Goal: Task Accomplishment & Management: Use online tool/utility

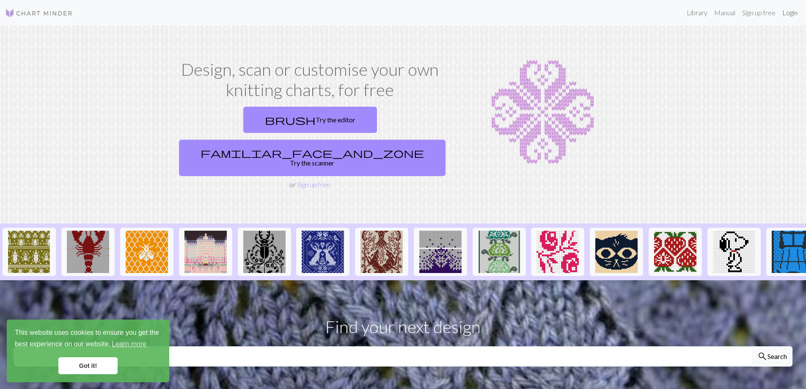
click at [791, 13] on link "Login" at bounding box center [790, 12] width 22 height 17
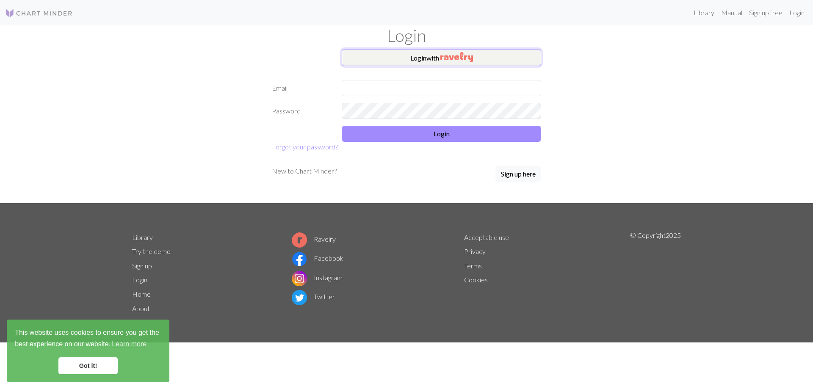
click at [440, 61] on button "Login with" at bounding box center [441, 57] width 199 height 17
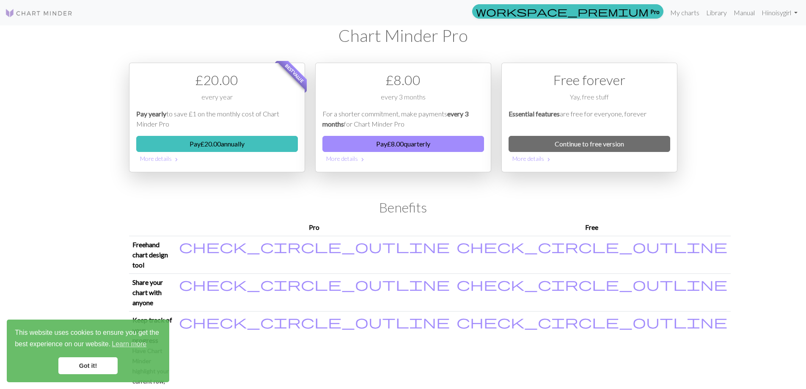
click at [85, 370] on link "Got it!" at bounding box center [87, 365] width 59 height 17
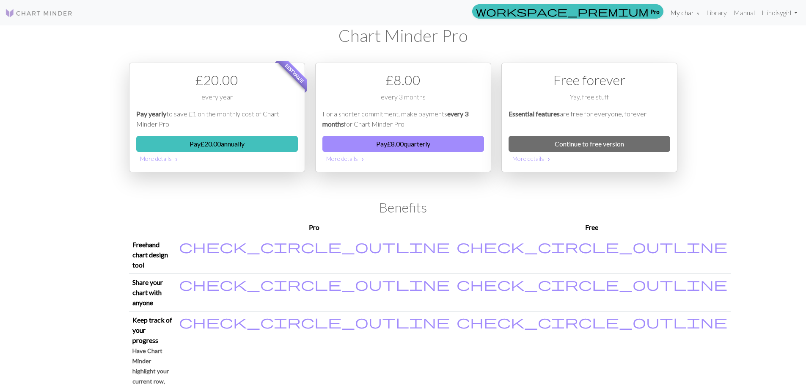
click at [682, 15] on link "My charts" at bounding box center [685, 12] width 36 height 17
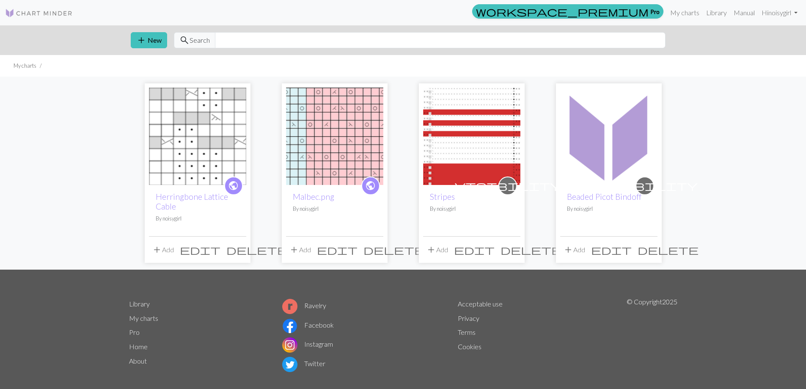
click at [191, 160] on img at bounding box center [197, 136] width 97 height 97
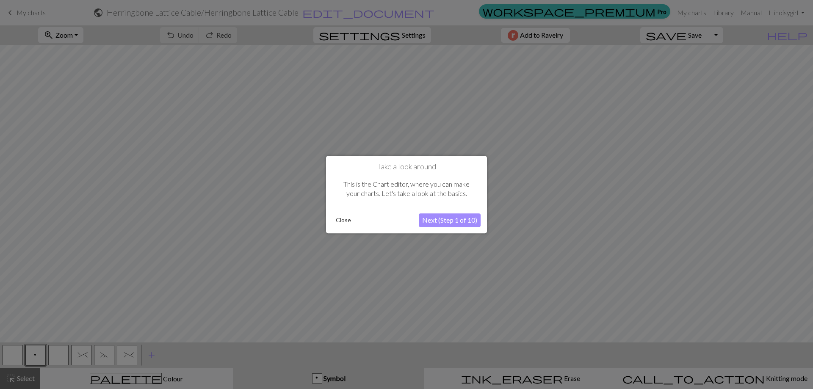
click at [344, 222] on button "Close" at bounding box center [343, 220] width 22 height 13
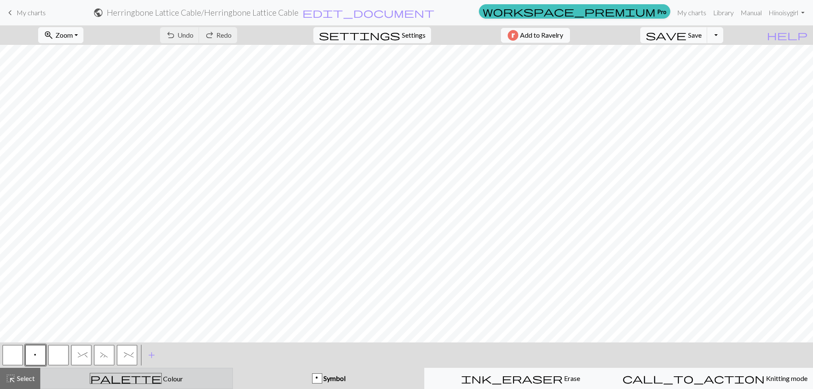
click at [162, 380] on span "Colour" at bounding box center [172, 379] width 21 height 8
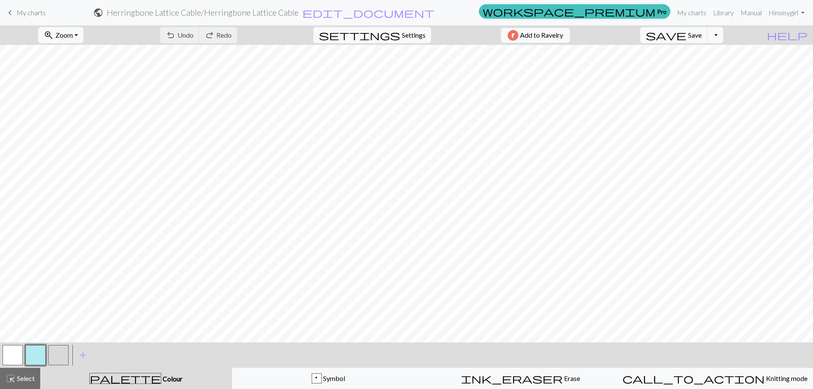
click at [40, 352] on button "button" at bounding box center [35, 355] width 20 height 20
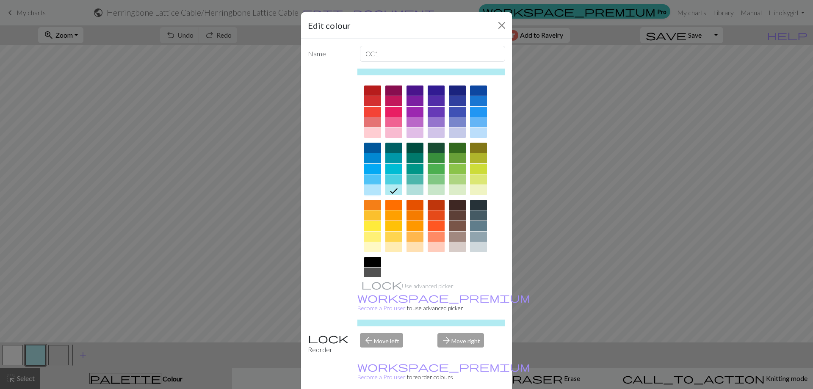
click at [369, 187] on div at bounding box center [372, 190] width 17 height 10
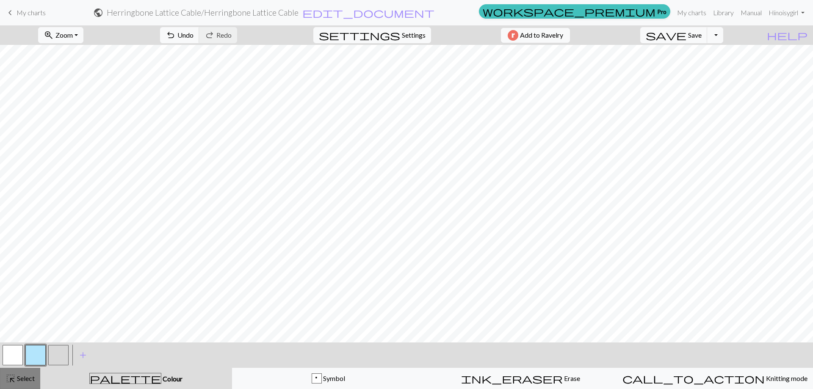
click at [24, 377] on span "Select" at bounding box center [25, 378] width 19 height 8
click at [131, 375] on span "palette" at bounding box center [125, 379] width 71 height 12
click at [31, 380] on span "Select" at bounding box center [25, 378] width 19 height 8
click at [61, 357] on button "button" at bounding box center [58, 355] width 20 height 20
click at [27, 375] on span "Select" at bounding box center [25, 378] width 19 height 8
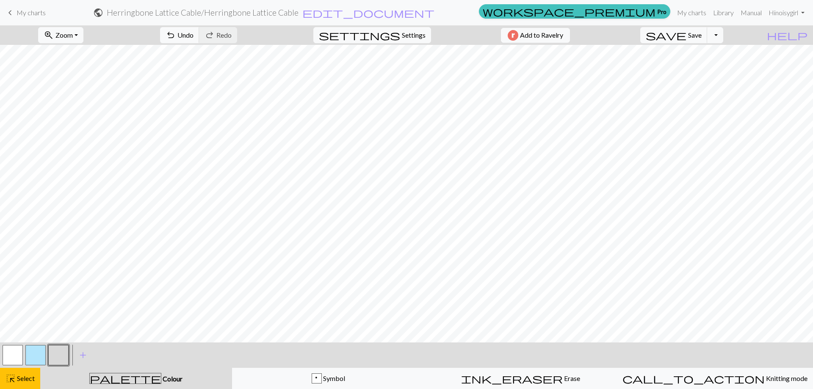
click at [122, 379] on span "palette" at bounding box center [125, 379] width 71 height 12
click at [701, 35] on span "Save" at bounding box center [695, 35] width 14 height 8
click at [82, 351] on span "add" at bounding box center [83, 355] width 10 height 12
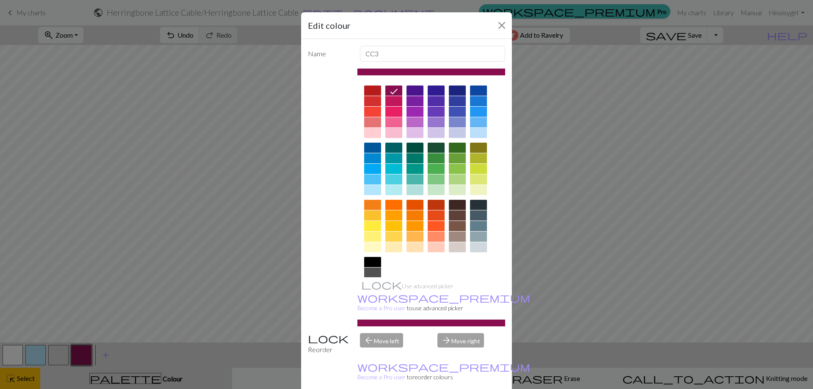
click at [372, 248] on div at bounding box center [372, 247] width 17 height 10
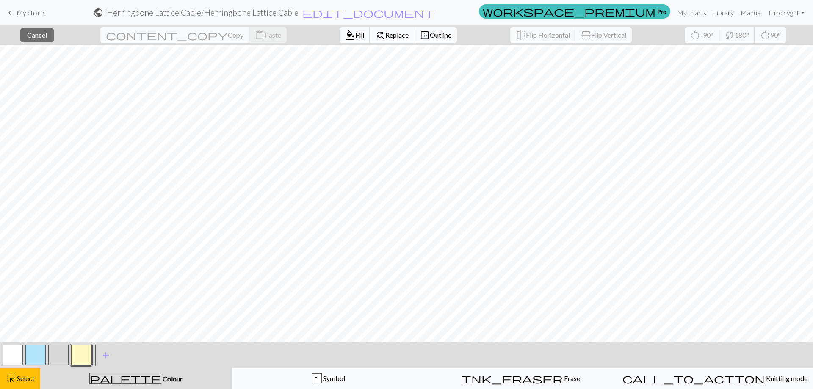
click at [77, 352] on button "button" at bounding box center [81, 355] width 20 height 20
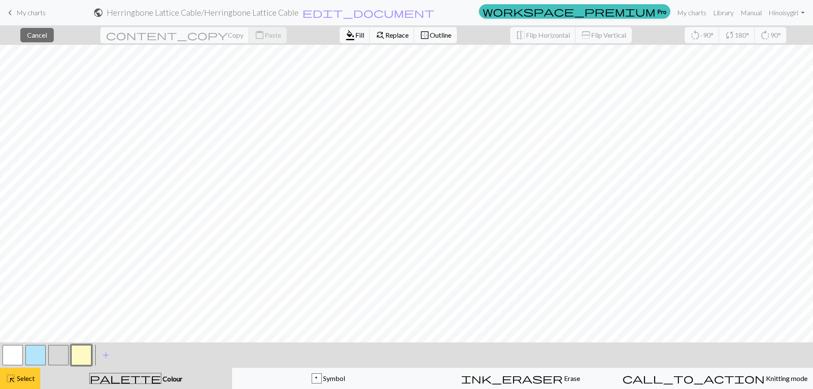
click at [18, 376] on span "Select" at bounding box center [25, 378] width 19 height 8
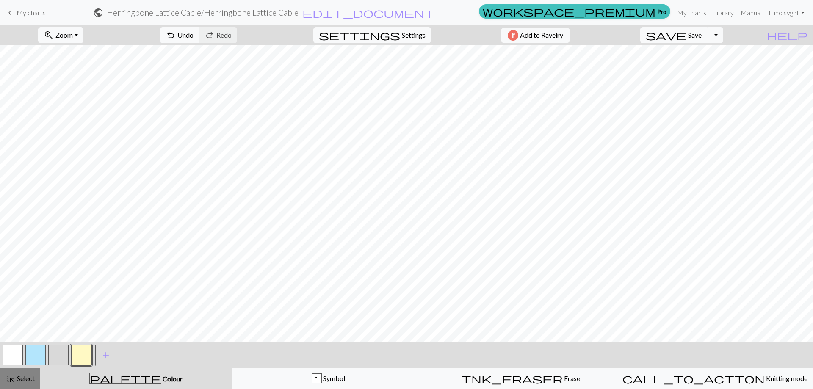
click at [34, 378] on span "Select" at bounding box center [25, 378] width 19 height 8
click at [139, 384] on button "palette Colour Colour" at bounding box center [136, 378] width 192 height 21
click at [32, 377] on span "Select" at bounding box center [25, 378] width 19 height 8
click at [108, 354] on span "add" at bounding box center [106, 355] width 10 height 12
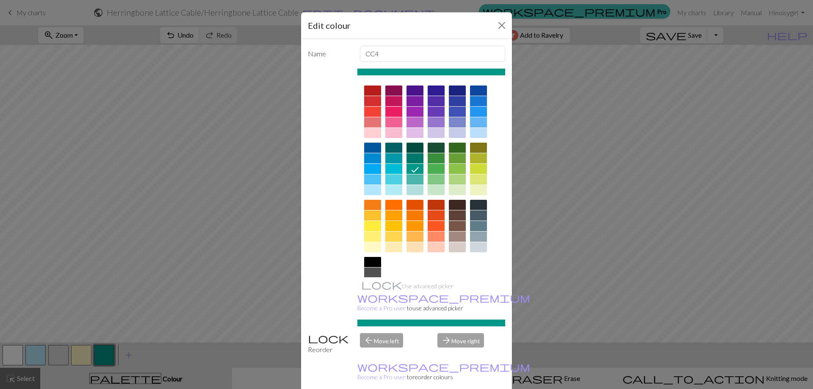
click at [370, 237] on div at bounding box center [372, 237] width 17 height 10
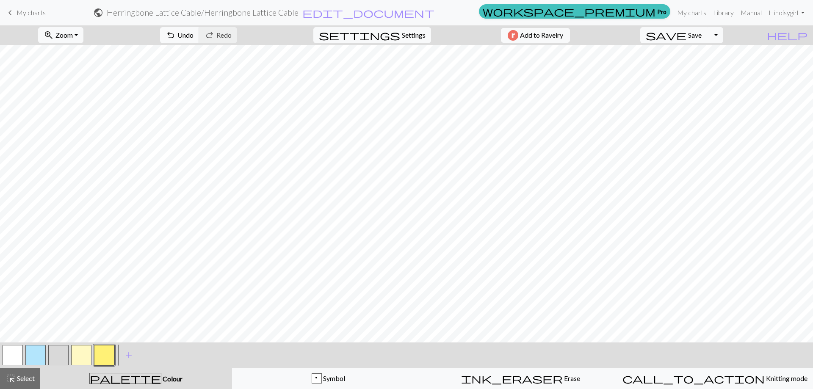
click at [105, 356] on button "button" at bounding box center [104, 355] width 20 height 20
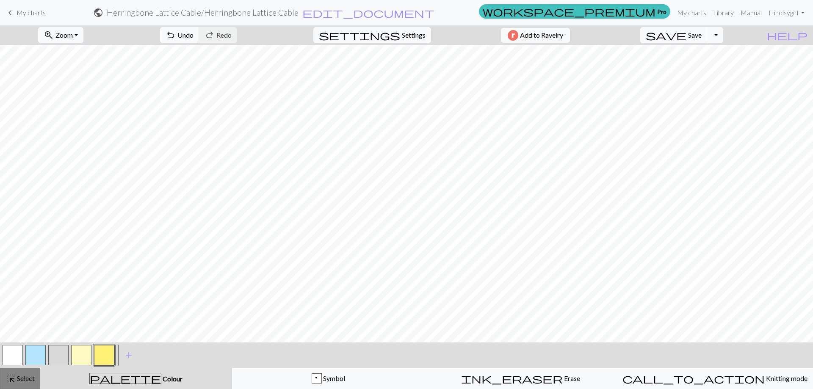
click at [28, 376] on span "Select" at bounding box center [25, 378] width 19 height 8
click at [97, 352] on button "button" at bounding box center [104, 355] width 20 height 20
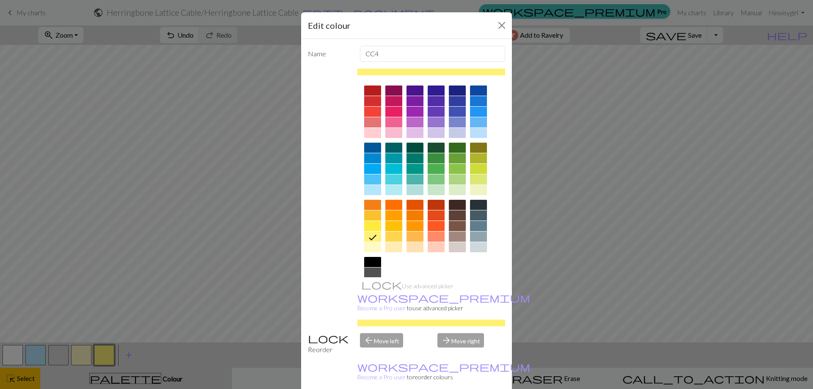
click at [23, 382] on div "Edit colour Name CC4 Use advanced picker workspace_premium Become a Pro user to…" at bounding box center [406, 194] width 813 height 389
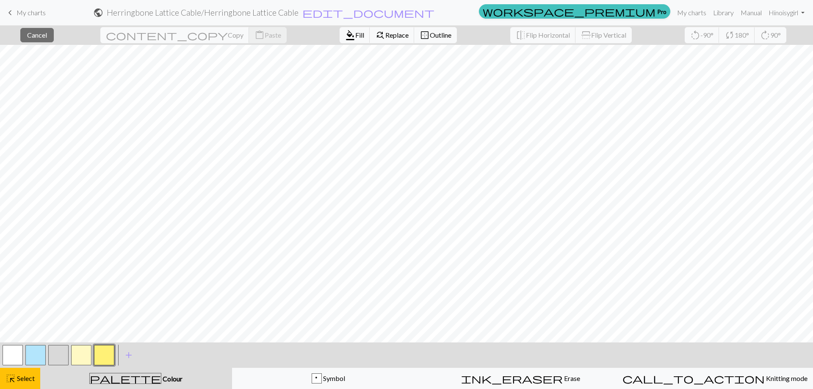
click at [112, 356] on button "button" at bounding box center [104, 355] width 20 height 20
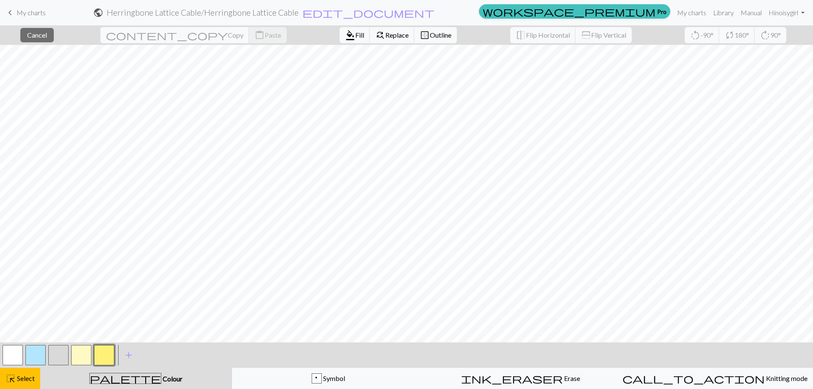
click at [99, 354] on button "button" at bounding box center [104, 355] width 20 height 20
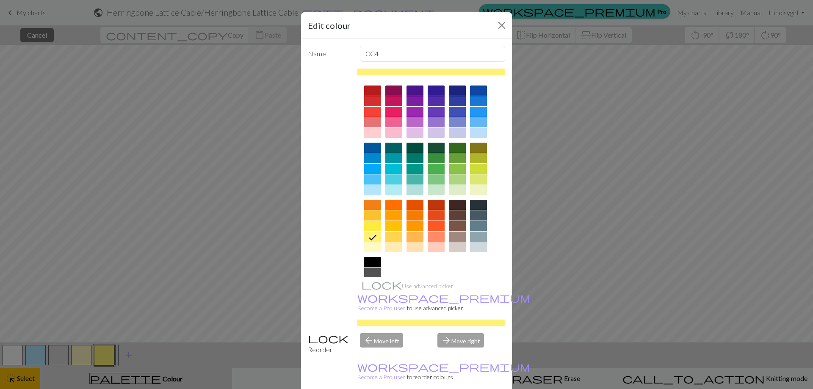
click at [17, 383] on div "Edit colour Name CC4 Use advanced picker workspace_premium Become a Pro user to…" at bounding box center [406, 194] width 813 height 389
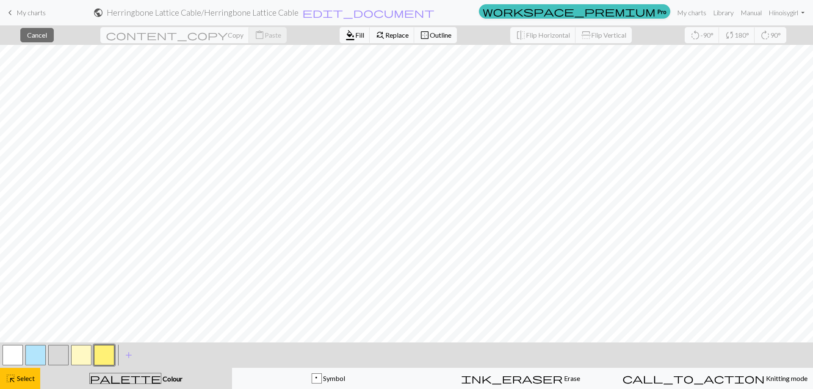
click at [110, 347] on button "button" at bounding box center [104, 355] width 20 height 20
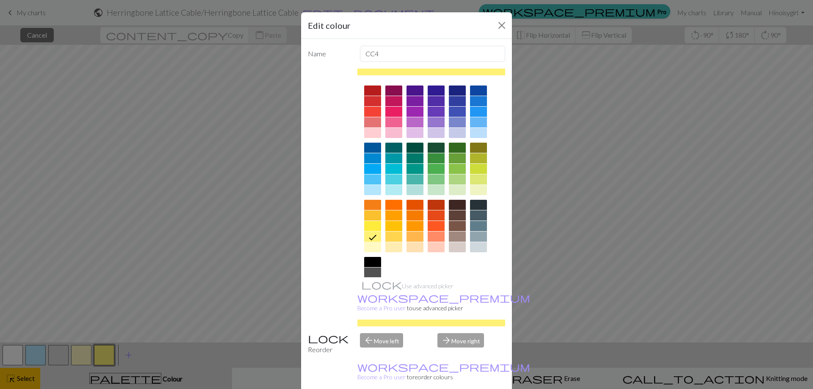
click at [367, 237] on icon at bounding box center [372, 237] width 10 height 10
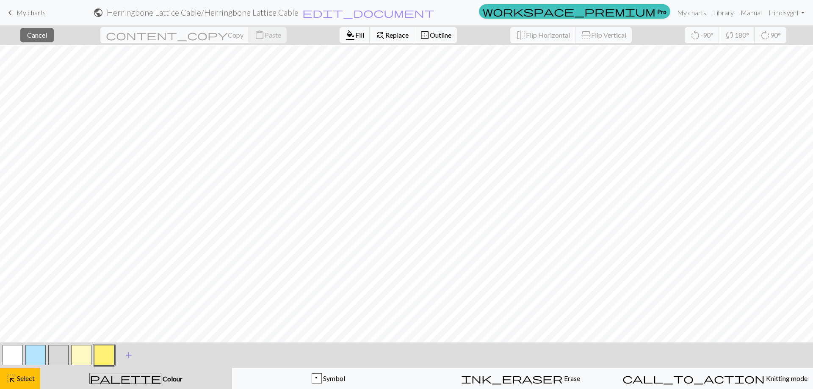
click at [126, 354] on span "add" at bounding box center [129, 355] width 10 height 12
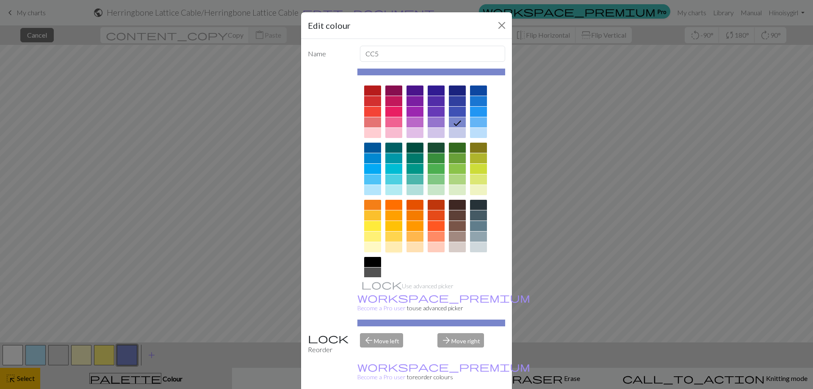
click at [394, 248] on div at bounding box center [393, 247] width 17 height 10
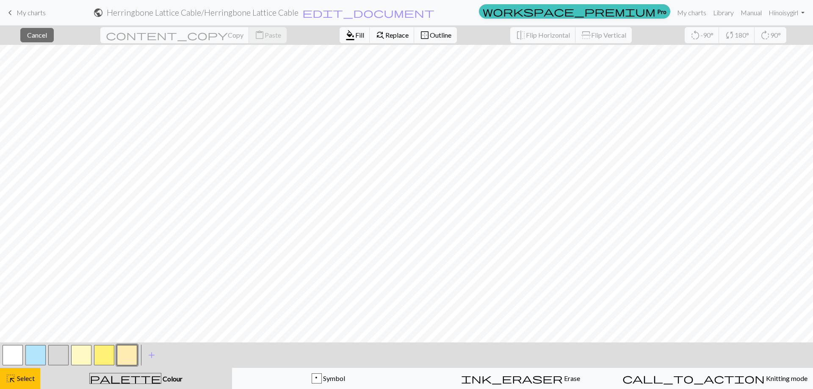
click at [128, 352] on button "button" at bounding box center [127, 355] width 20 height 20
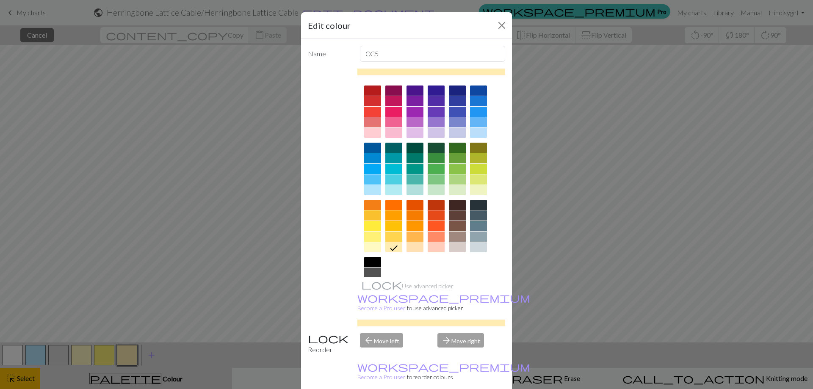
click at [130, 378] on div "Edit colour Name CC5 Use advanced picker workspace_premium Become a Pro user to…" at bounding box center [406, 194] width 813 height 389
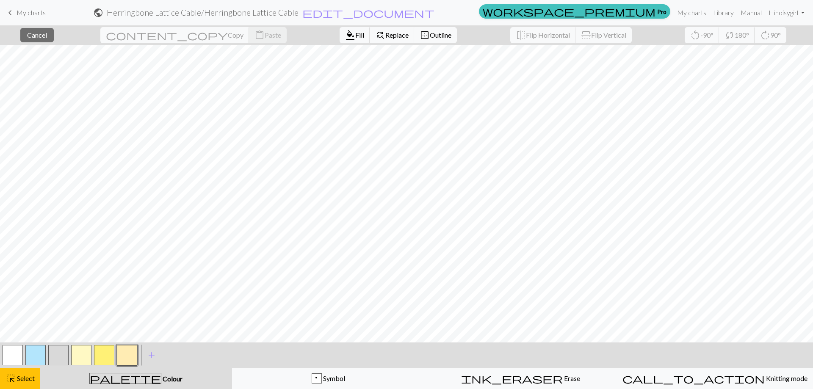
click at [133, 357] on button "button" at bounding box center [127, 355] width 20 height 20
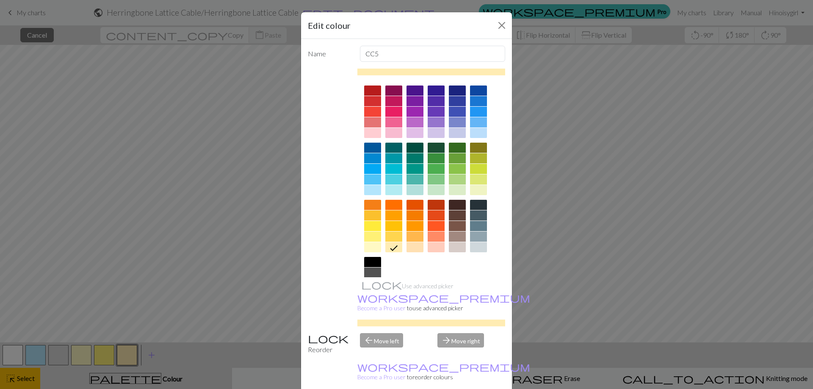
click at [17, 378] on div "Edit colour Name CC5 Use advanced picker workspace_premium Become a Pro user to…" at bounding box center [406, 194] width 813 height 389
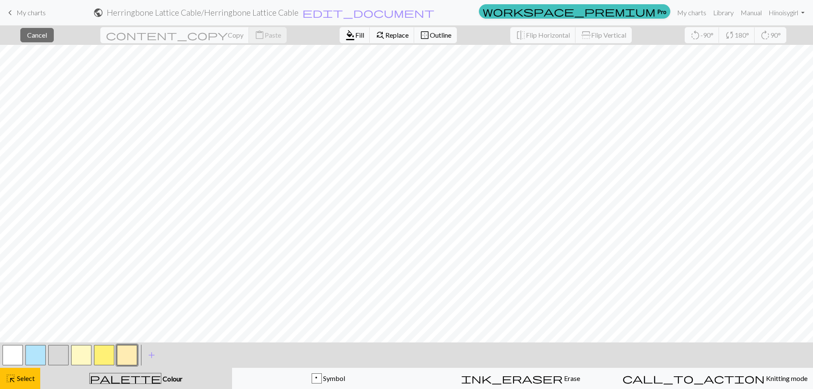
click at [60, 355] on button "button" at bounding box center [58, 355] width 20 height 20
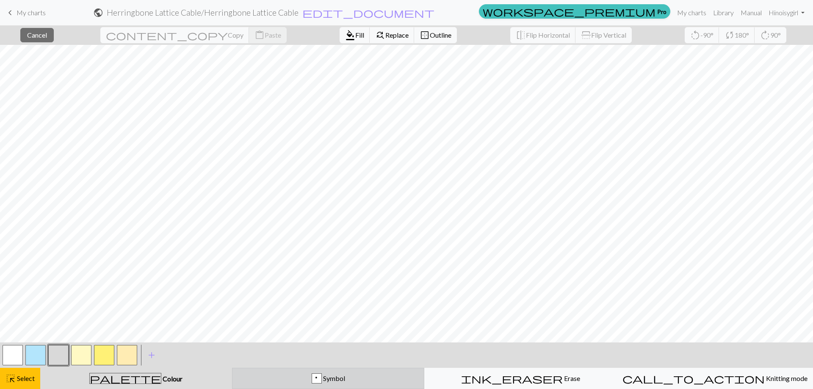
click at [316, 379] on div "p" at bounding box center [316, 379] width 9 height 10
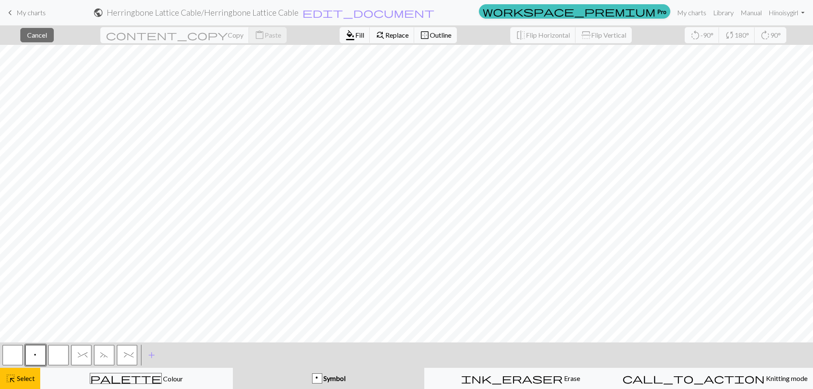
click at [108, 353] on button "~" at bounding box center [104, 355] width 20 height 20
click at [100, 352] on button "~" at bounding box center [104, 355] width 20 height 20
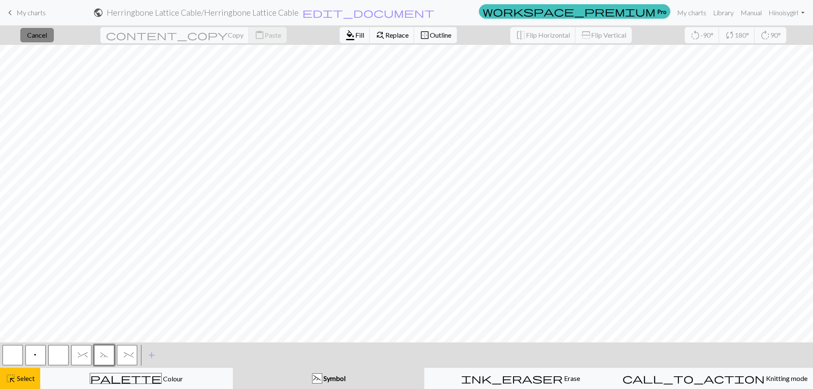
click at [47, 33] on span "Cancel" at bounding box center [37, 35] width 20 height 8
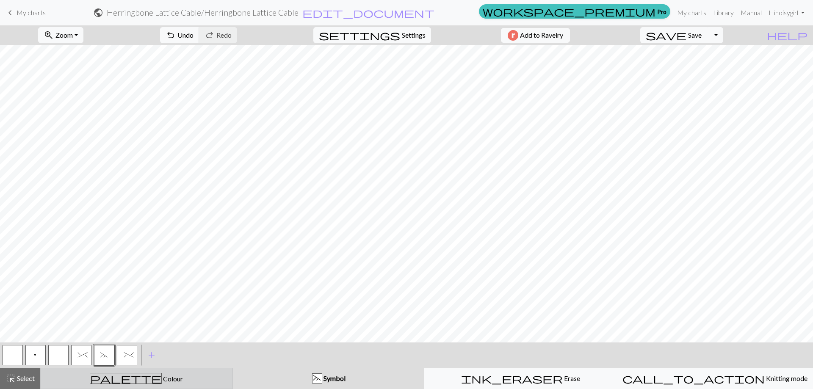
click at [133, 382] on div "palette Colour Colour" at bounding box center [137, 378] width 182 height 11
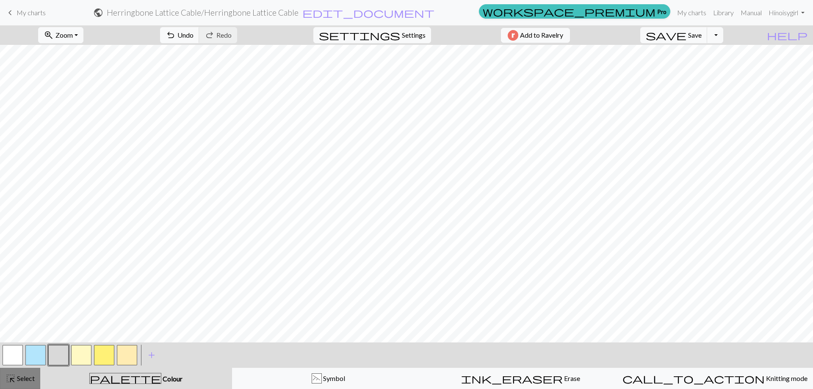
click at [17, 380] on span "Select" at bounding box center [25, 378] width 19 height 8
click at [155, 384] on button "palette Colour Colour" at bounding box center [136, 378] width 192 height 21
click at [150, 356] on span "add" at bounding box center [151, 355] width 10 height 12
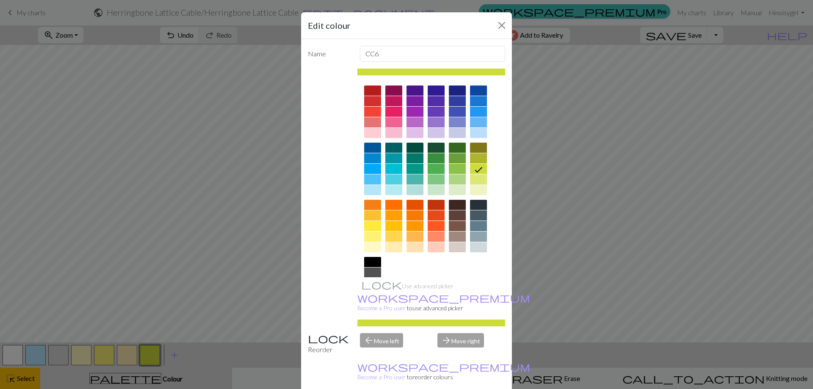
click at [396, 235] on div at bounding box center [393, 237] width 17 height 10
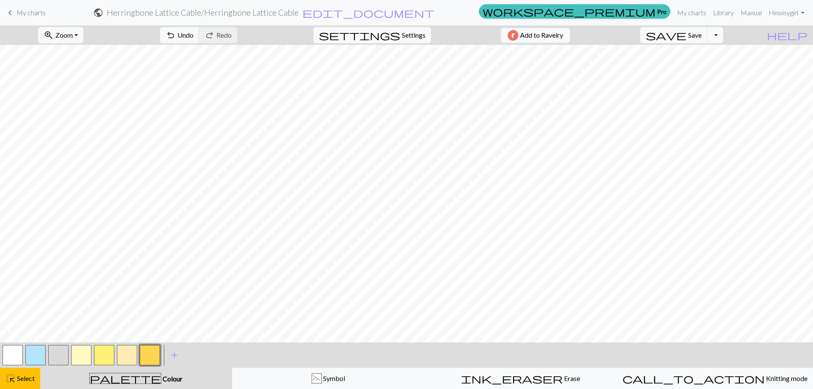
click at [151, 356] on button "button" at bounding box center [150, 355] width 20 height 20
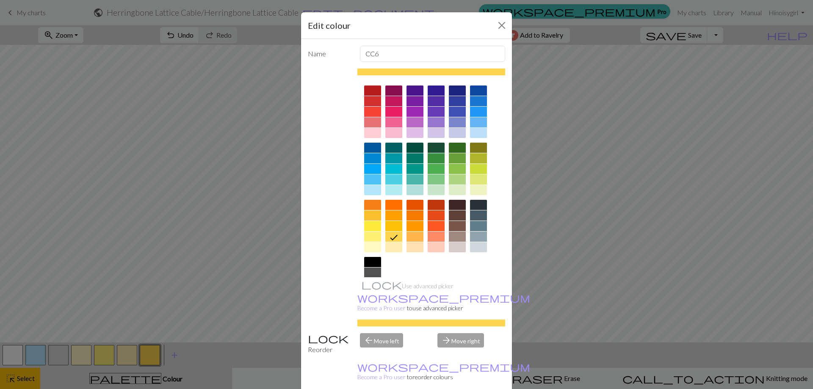
click at [151, 356] on div "Edit colour Name CC6 Use advanced picker workspace_premium Become a Pro user to…" at bounding box center [406, 194] width 813 height 389
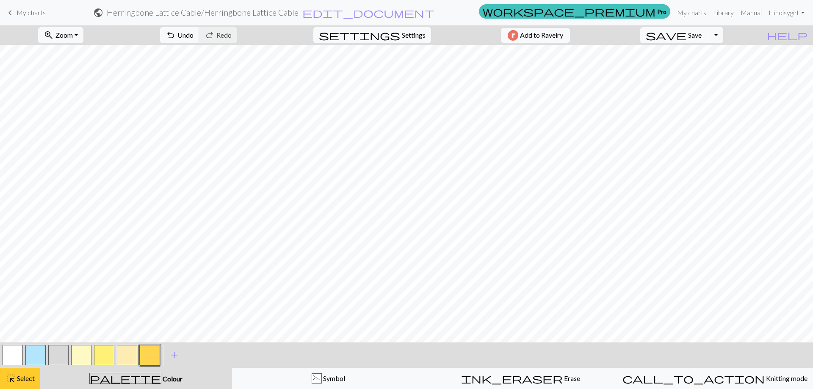
click at [18, 381] on span "Select" at bounding box center [25, 378] width 19 height 8
click at [106, 349] on button "button" at bounding box center [104, 355] width 20 height 20
click at [32, 378] on span "Select" at bounding box center [25, 378] width 19 height 8
click at [99, 354] on button "button" at bounding box center [104, 355] width 20 height 20
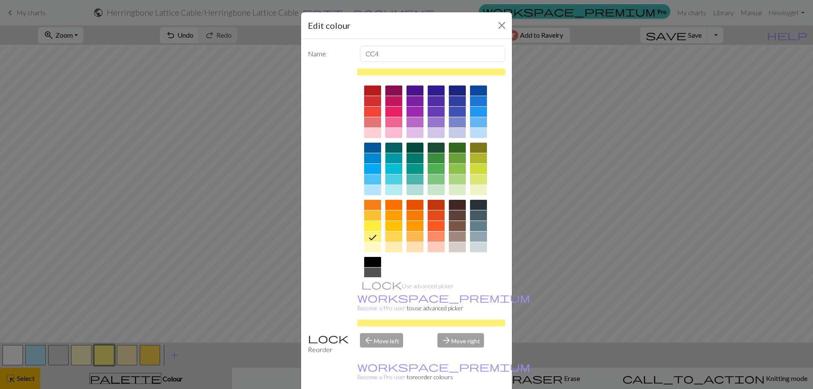
click at [372, 225] on div at bounding box center [372, 226] width 17 height 10
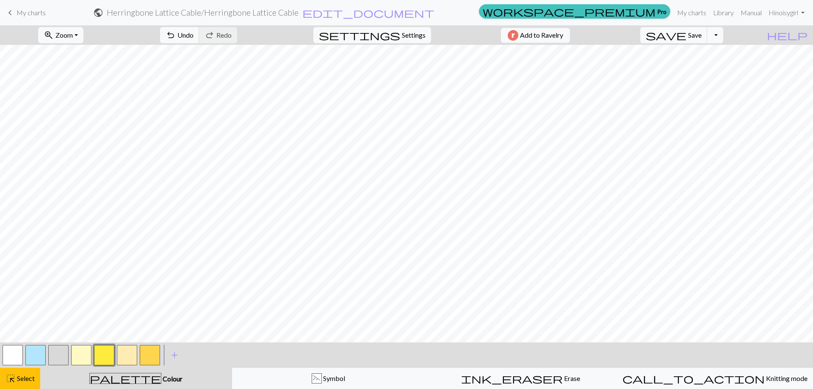
click at [104, 358] on button "button" at bounding box center [104, 355] width 20 height 20
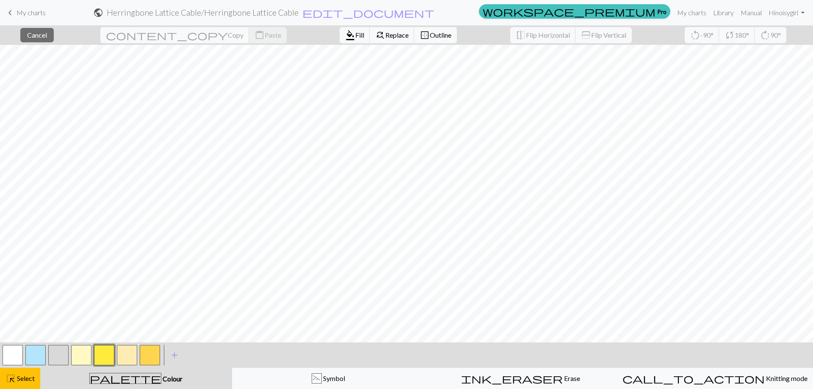
click at [62, 353] on button "button" at bounding box center [58, 355] width 20 height 20
click at [47, 37] on span "Cancel" at bounding box center [37, 35] width 20 height 8
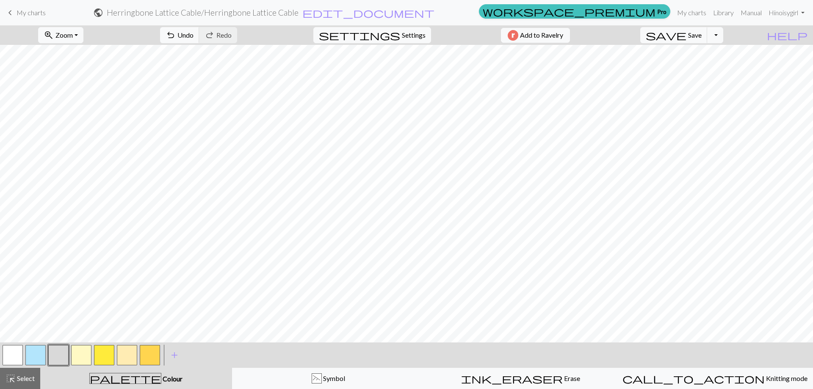
click at [106, 353] on button "button" at bounding box center [104, 355] width 20 height 20
click at [22, 383] on div "highlight_alt Select Select" at bounding box center [20, 378] width 29 height 10
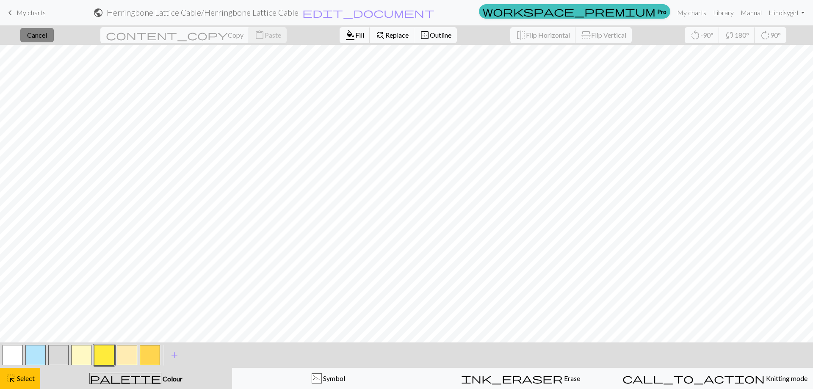
click at [47, 34] on span "Cancel" at bounding box center [37, 35] width 20 height 8
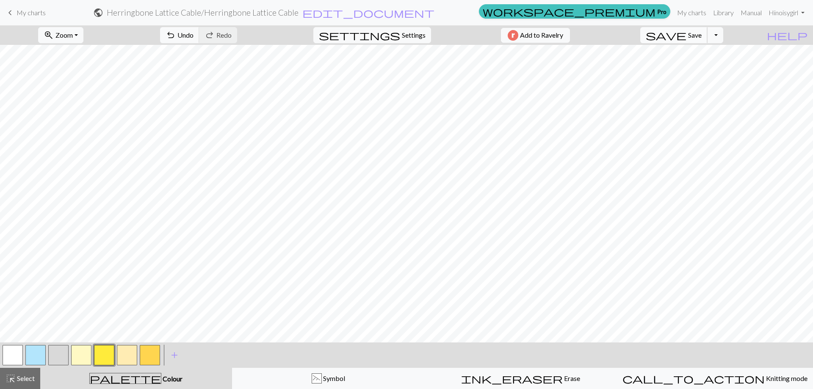
click at [701, 33] on span "Save" at bounding box center [695, 35] width 14 height 8
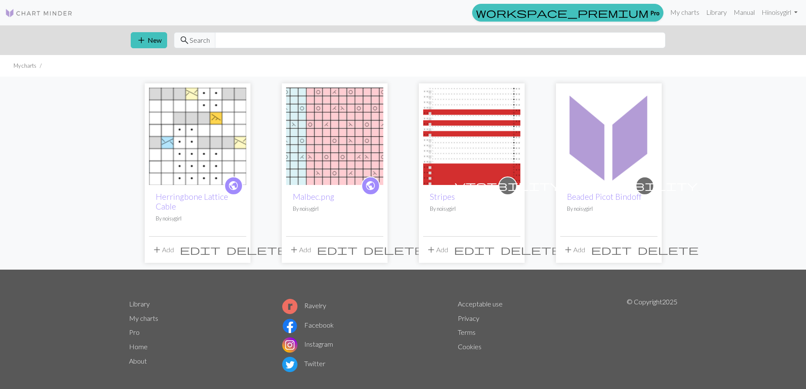
click at [185, 139] on img at bounding box center [197, 136] width 97 height 97
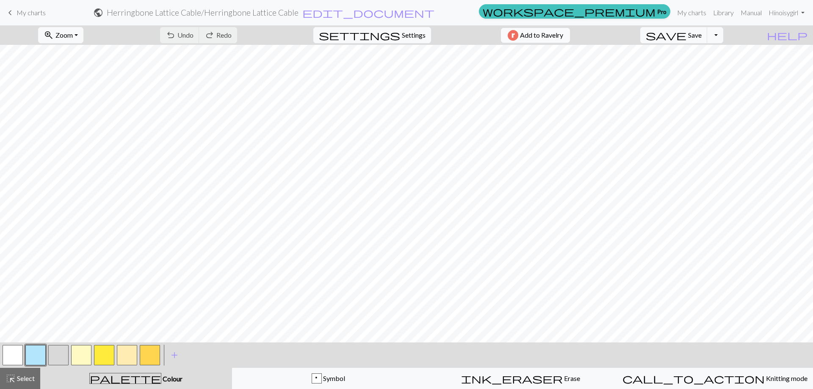
click at [541, 33] on span "Add to Ravelry" at bounding box center [541, 35] width 43 height 11
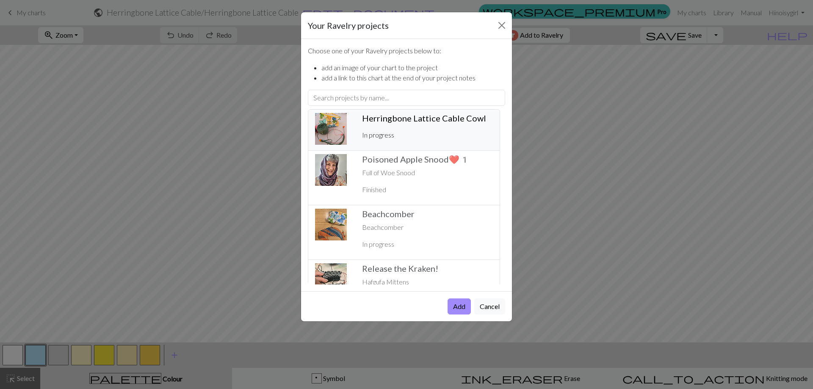
click at [426, 119] on h5 "Herringbone Lattice Cable Cowl ️" at bounding box center [427, 118] width 131 height 10
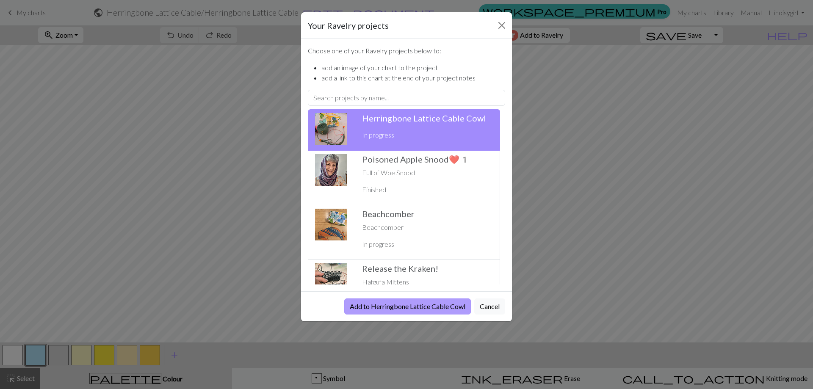
click at [422, 309] on button "Add to Herringbone Lattice Cable Cowl" at bounding box center [407, 306] width 127 height 16
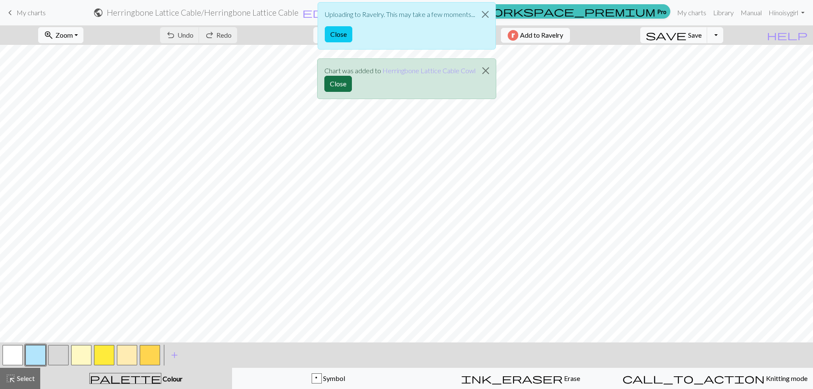
click at [345, 83] on button "Close" at bounding box center [338, 84] width 28 height 16
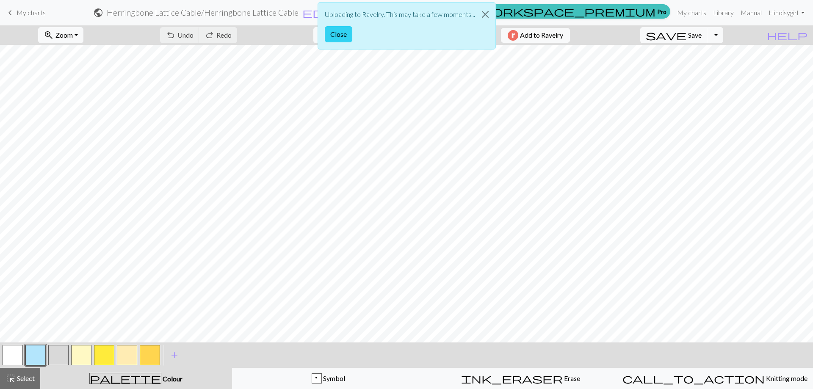
click at [344, 36] on button "Close" at bounding box center [339, 34] width 28 height 16
